Goal: Information Seeking & Learning: Learn about a topic

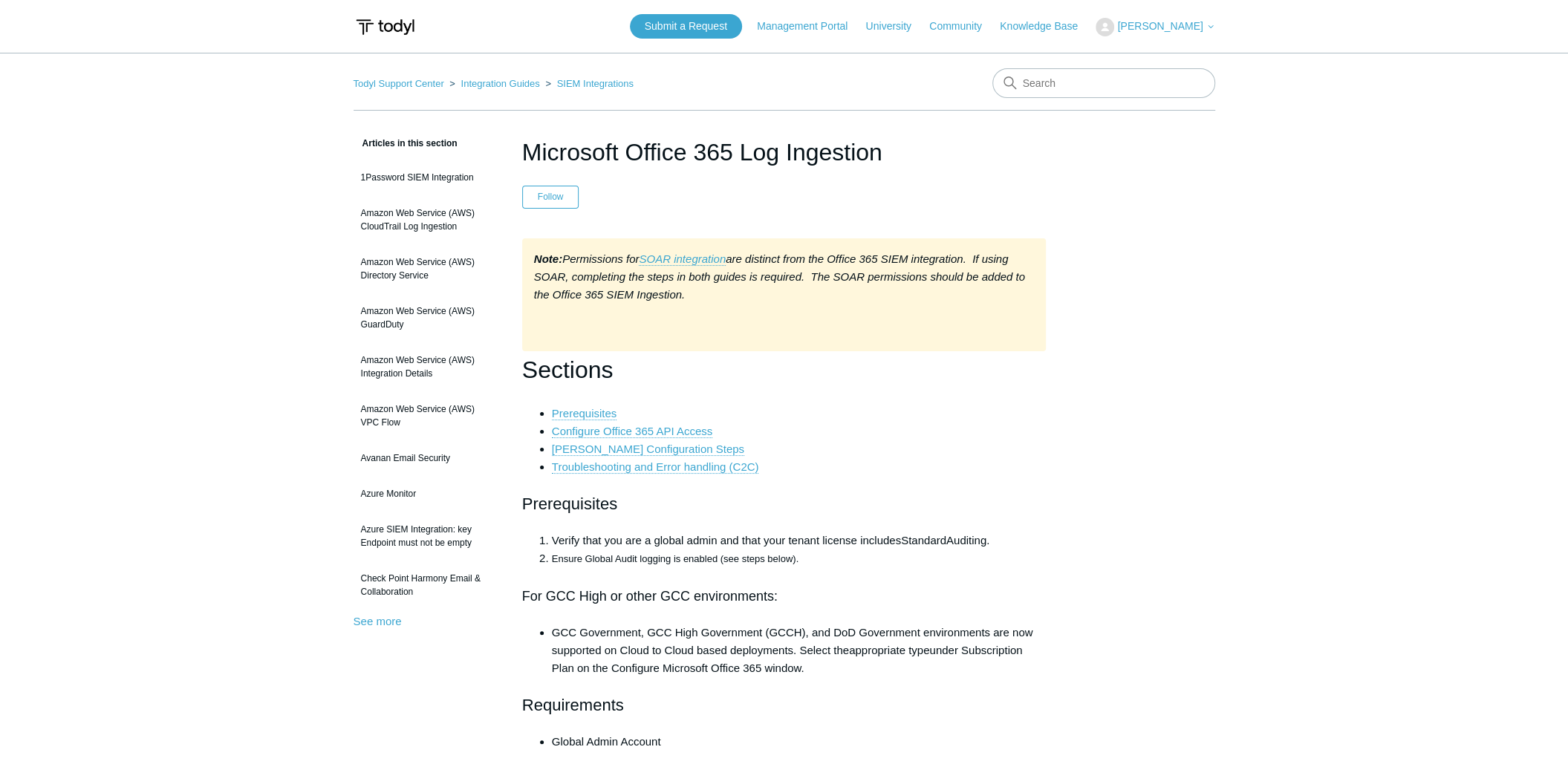
drag, startPoint x: 918, startPoint y: 269, endPoint x: 910, endPoint y: 311, distance: 42.8
click at [910, 311] on div "Note: Permissions for SOAR integration are distinct from the Office 365 SIEM in…" at bounding box center [784, 294] width 525 height 113
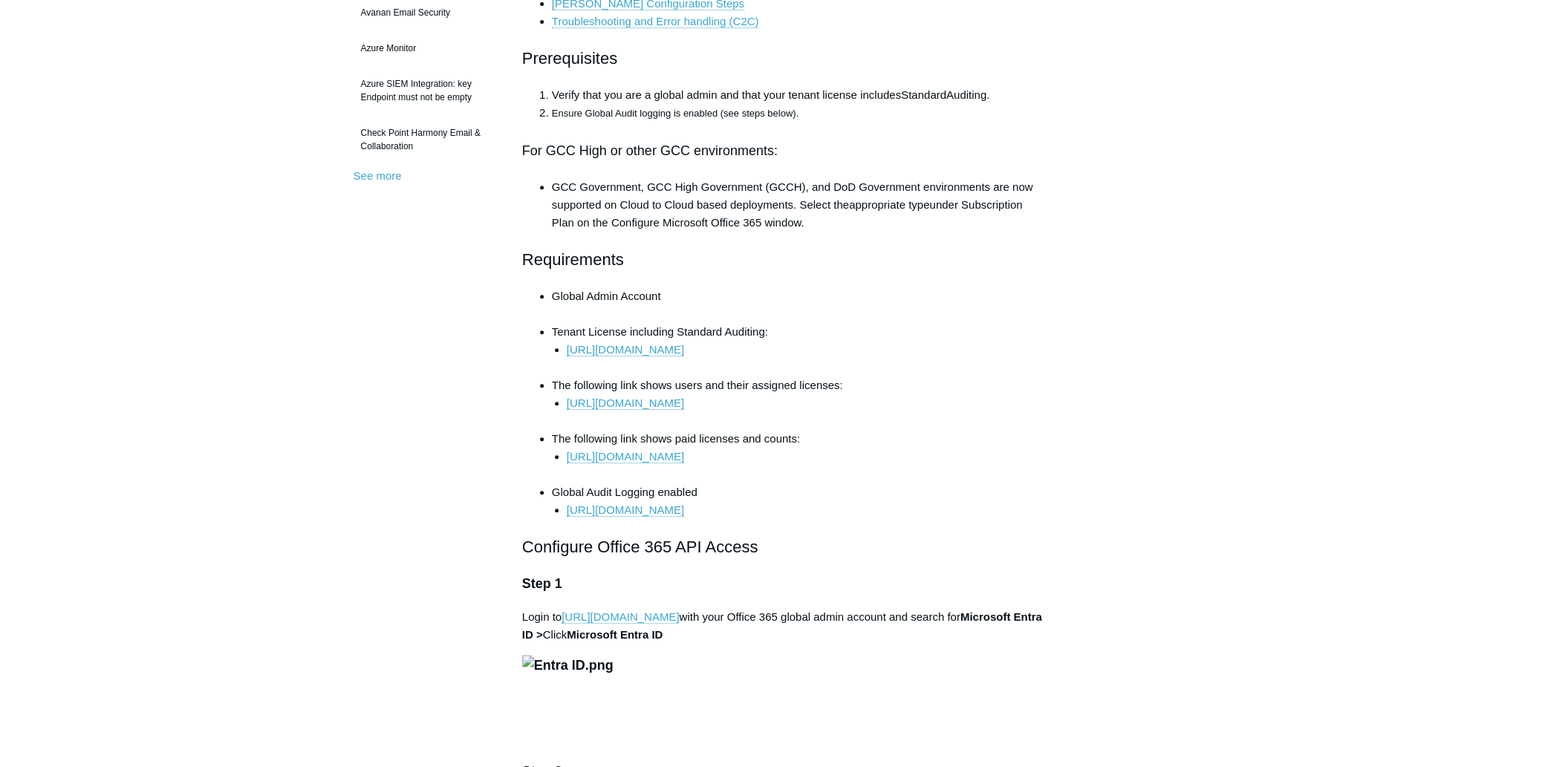
scroll to position [817, 0]
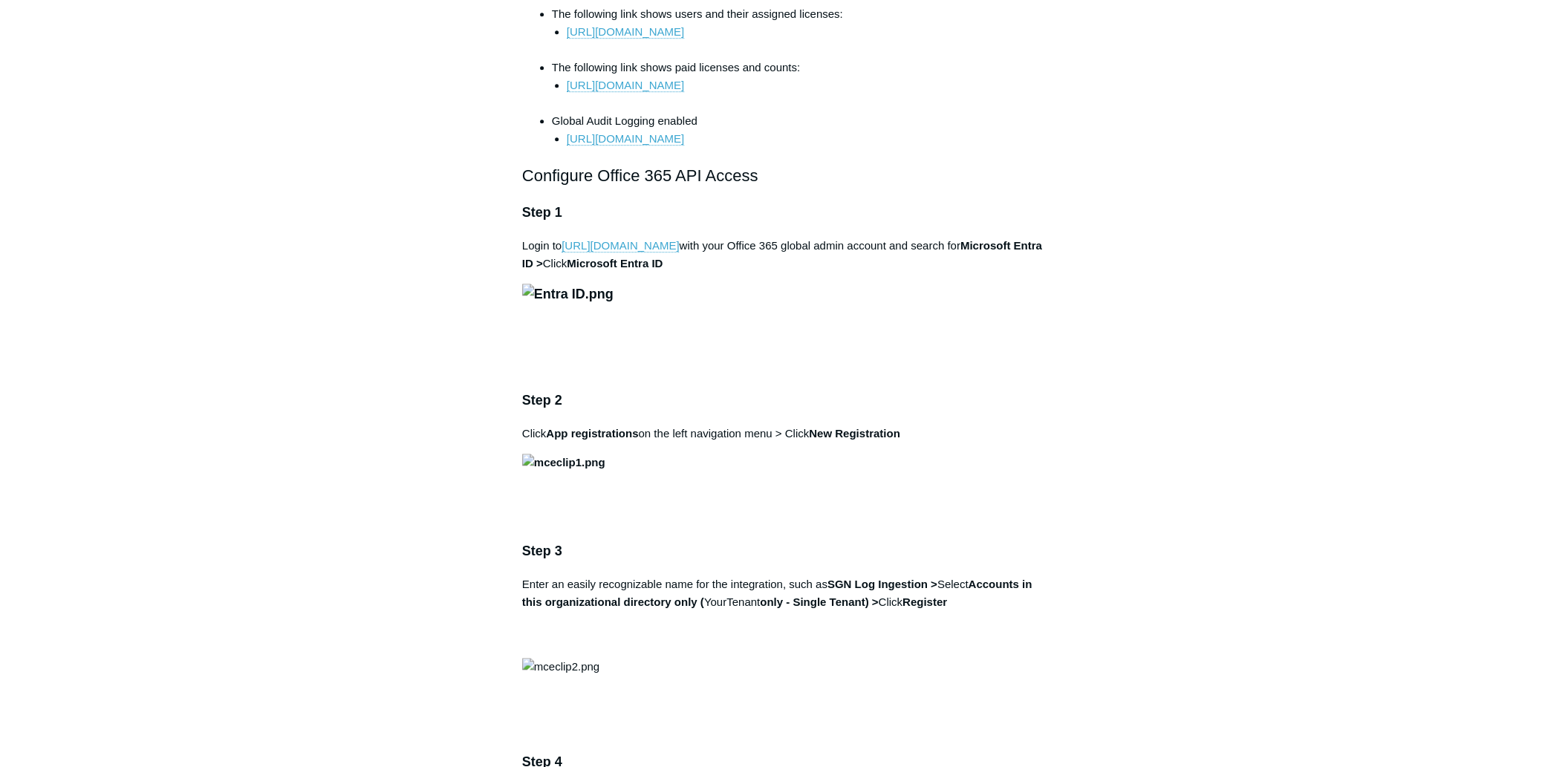
drag, startPoint x: 199, startPoint y: 522, endPoint x: 674, endPoint y: 205, distance: 571.1
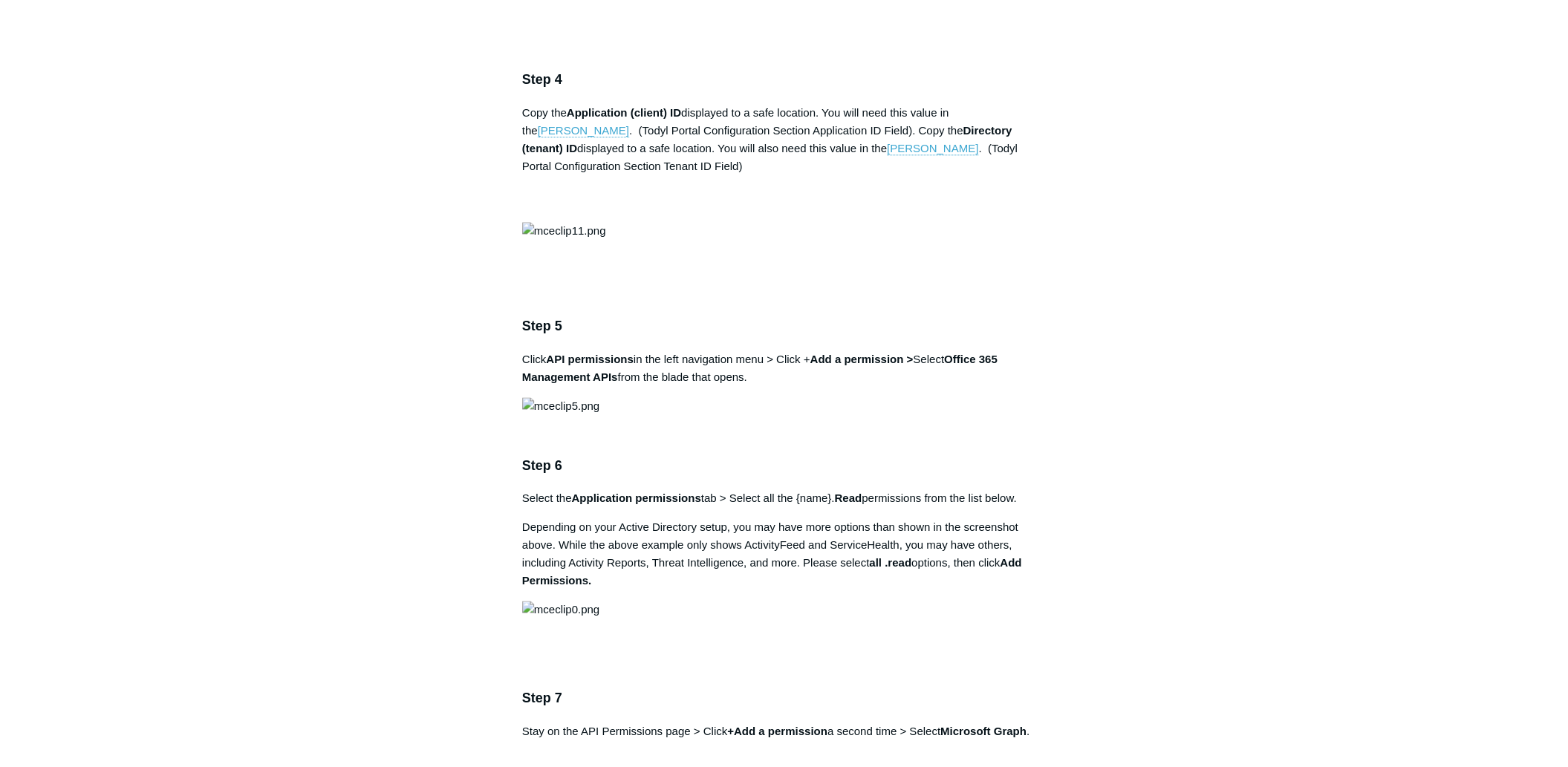
scroll to position [1634, 0]
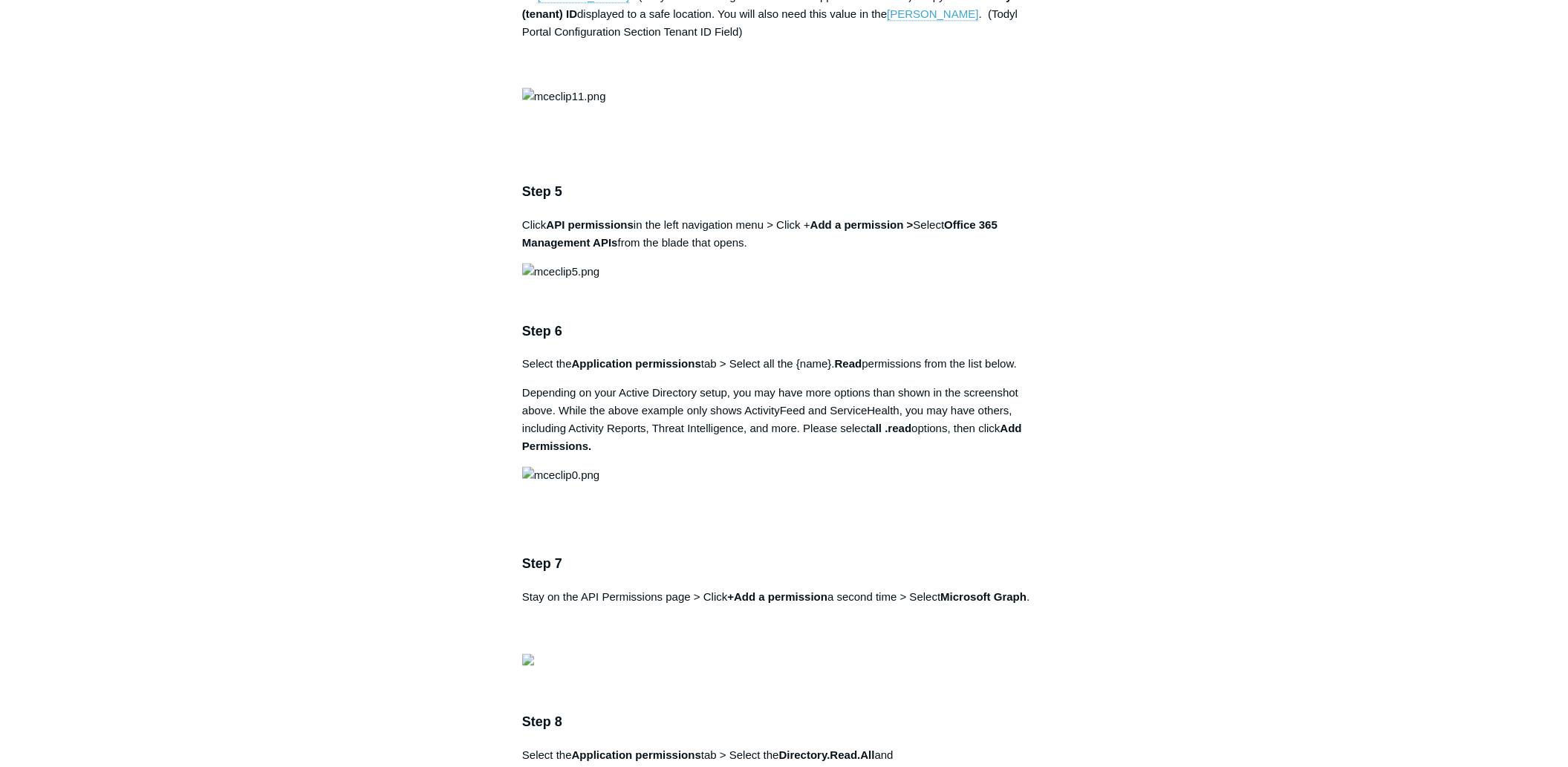
drag, startPoint x: 228, startPoint y: 655, endPoint x: 243, endPoint y: 646, distance: 17.5
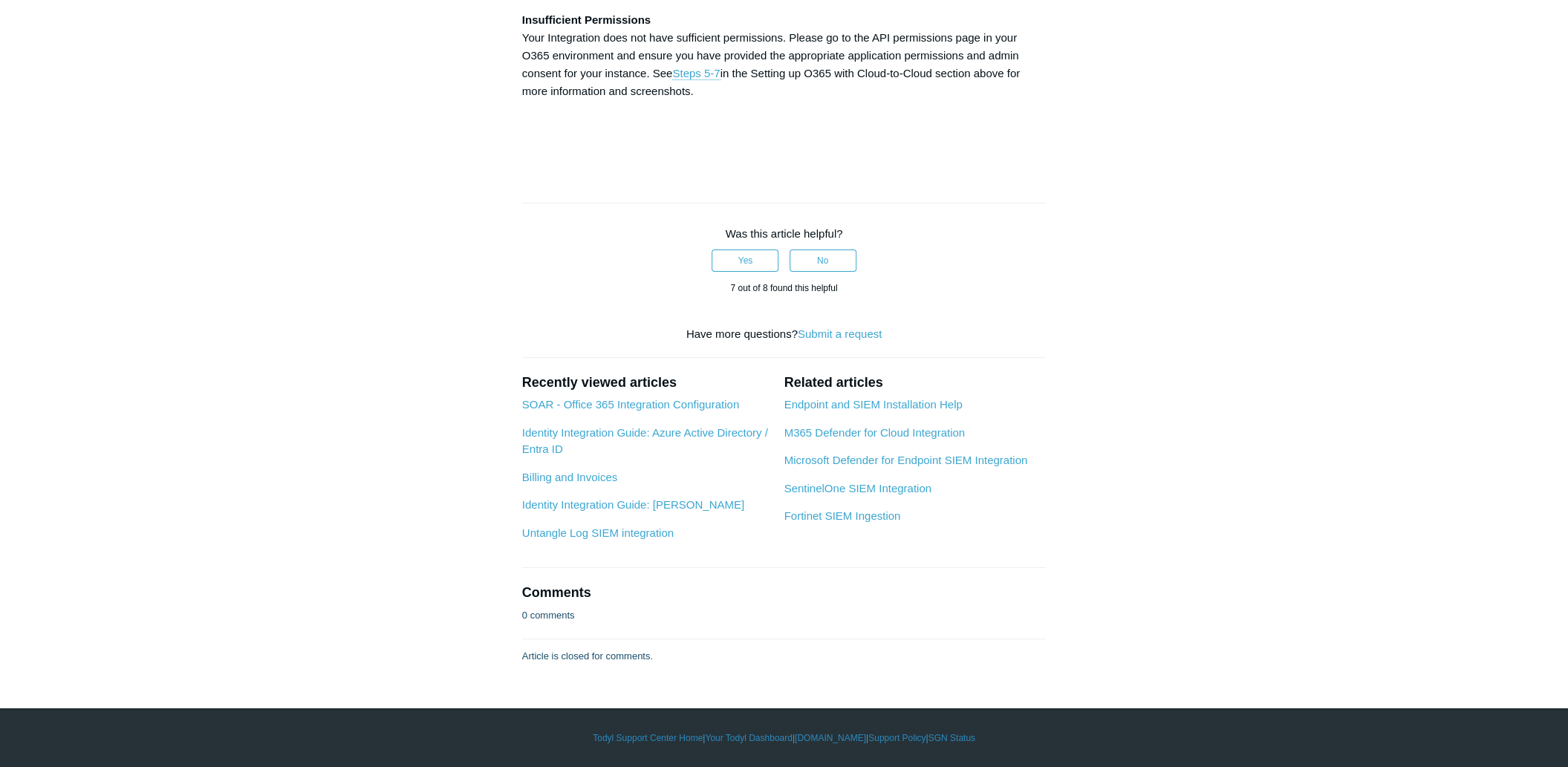
scroll to position [7205, 0]
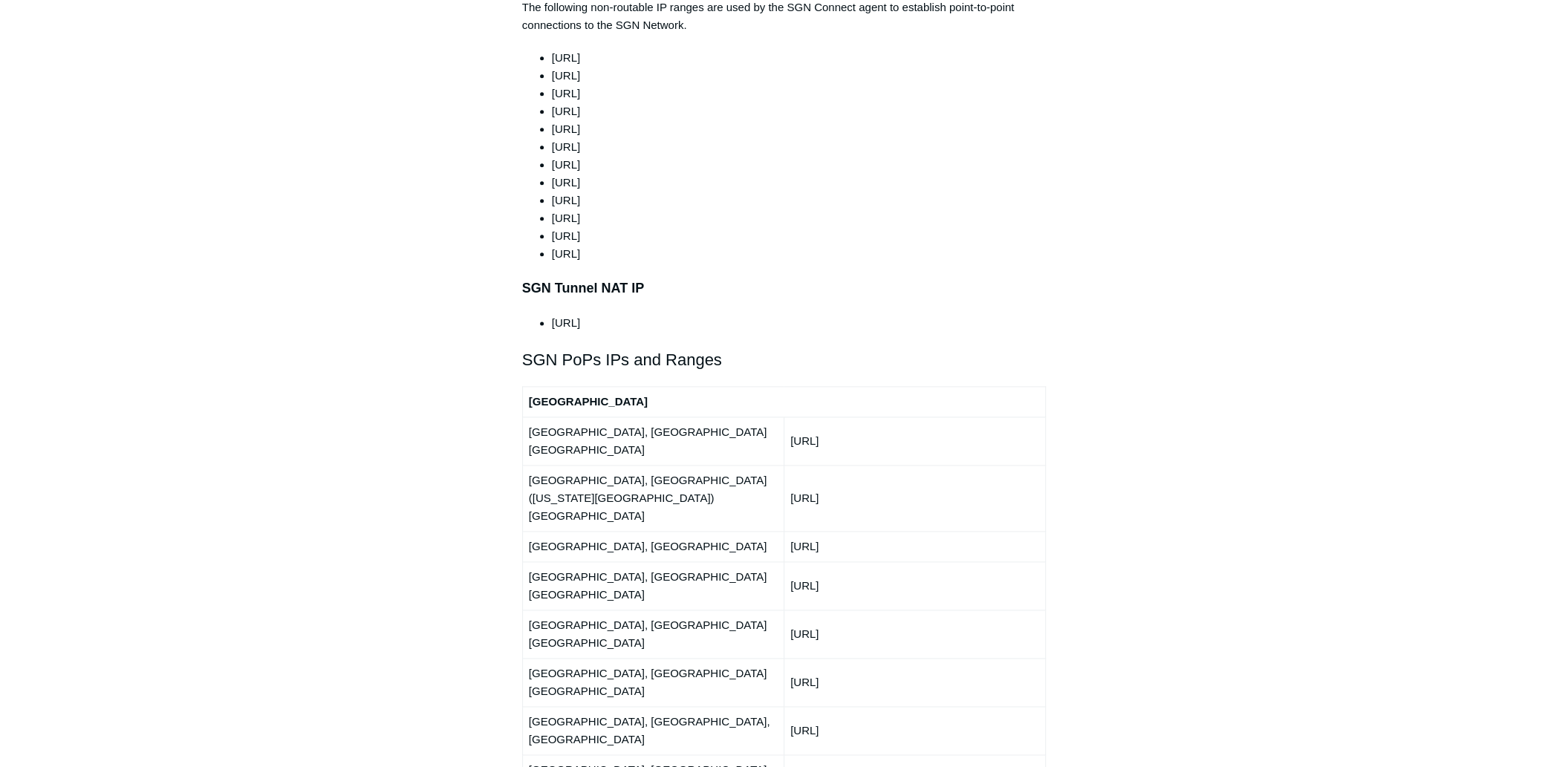
scroll to position [1782, 0]
